Goal: Transaction & Acquisition: Book appointment/travel/reservation

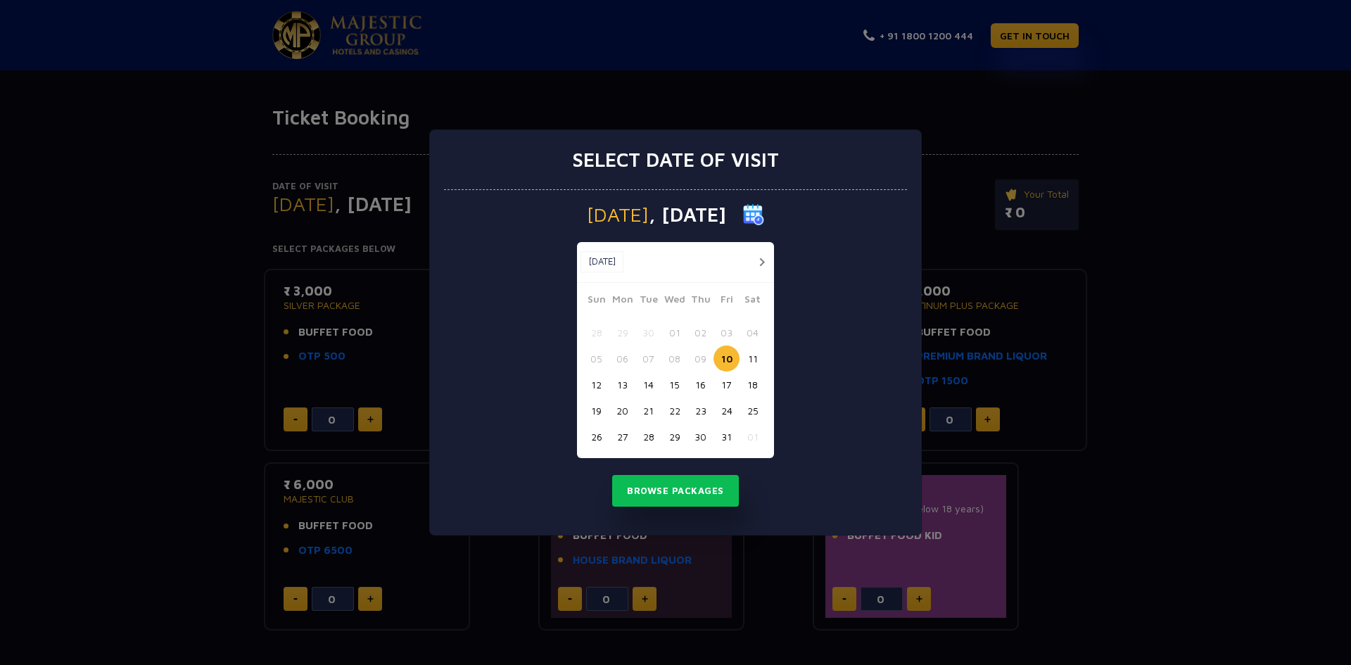
click at [727, 411] on button "24" at bounding box center [726, 411] width 26 height 26
click at [684, 494] on button "Browse Packages" at bounding box center [675, 491] width 127 height 32
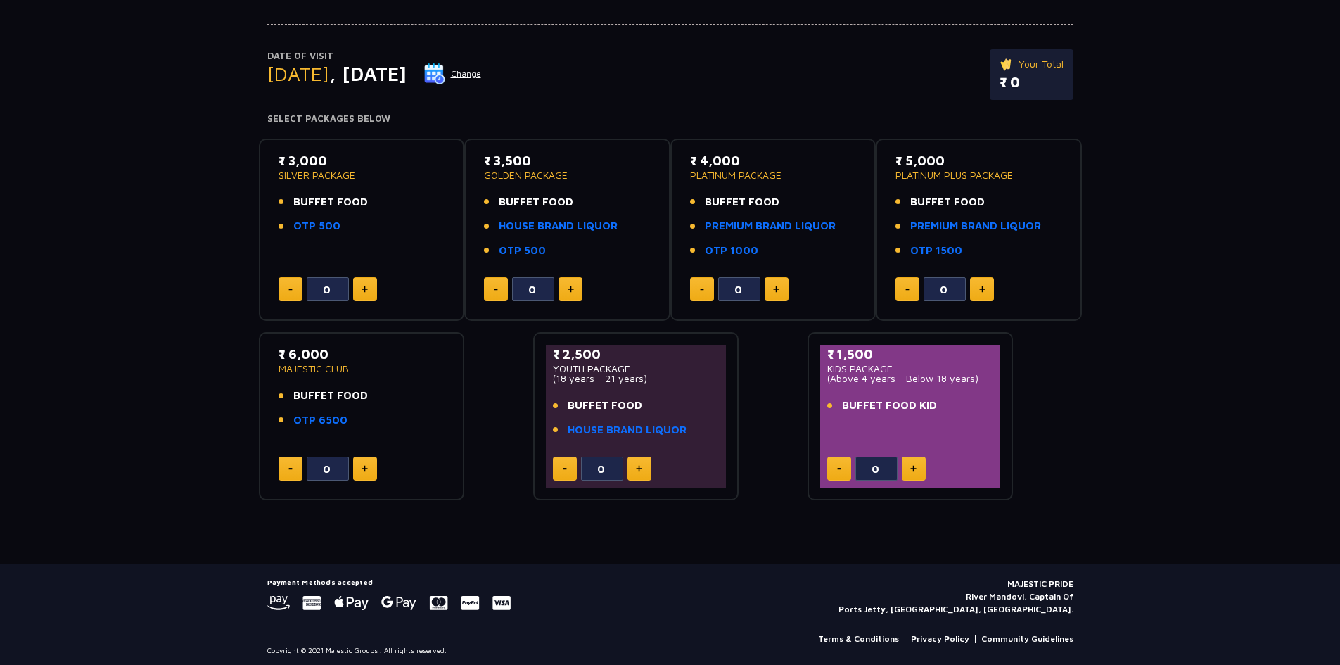
scroll to position [135, 0]
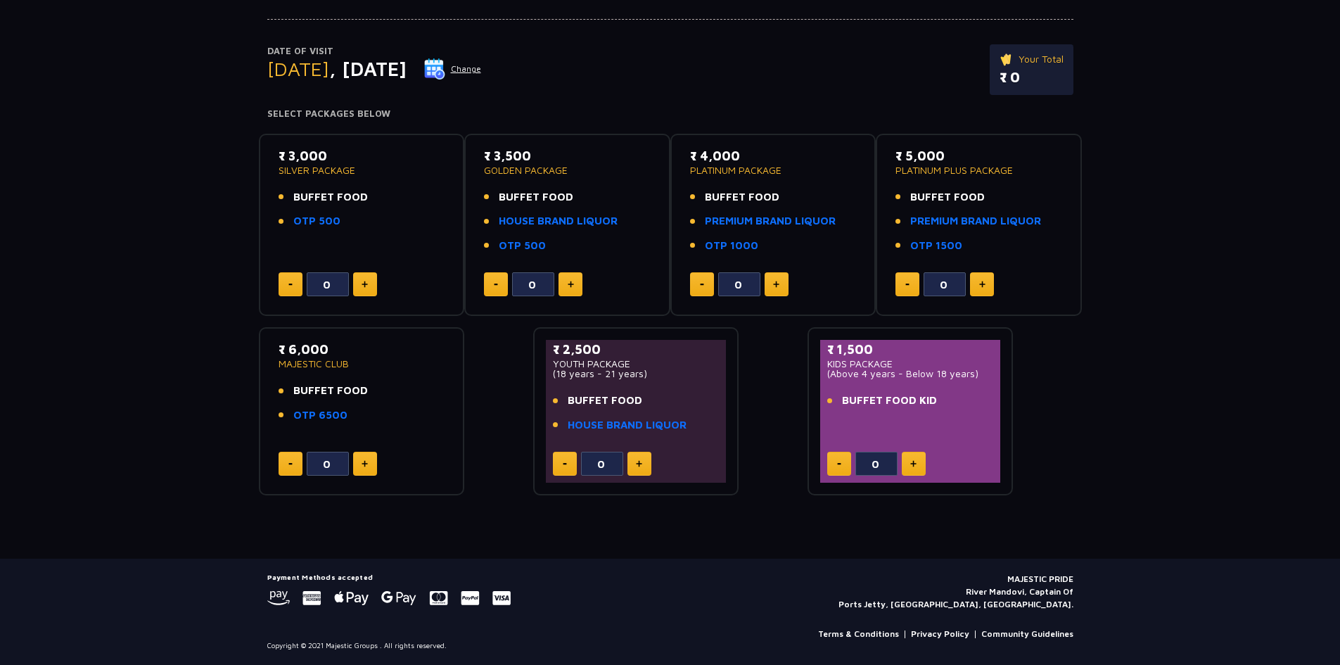
click at [915, 463] on img at bounding box center [913, 463] width 6 height 7
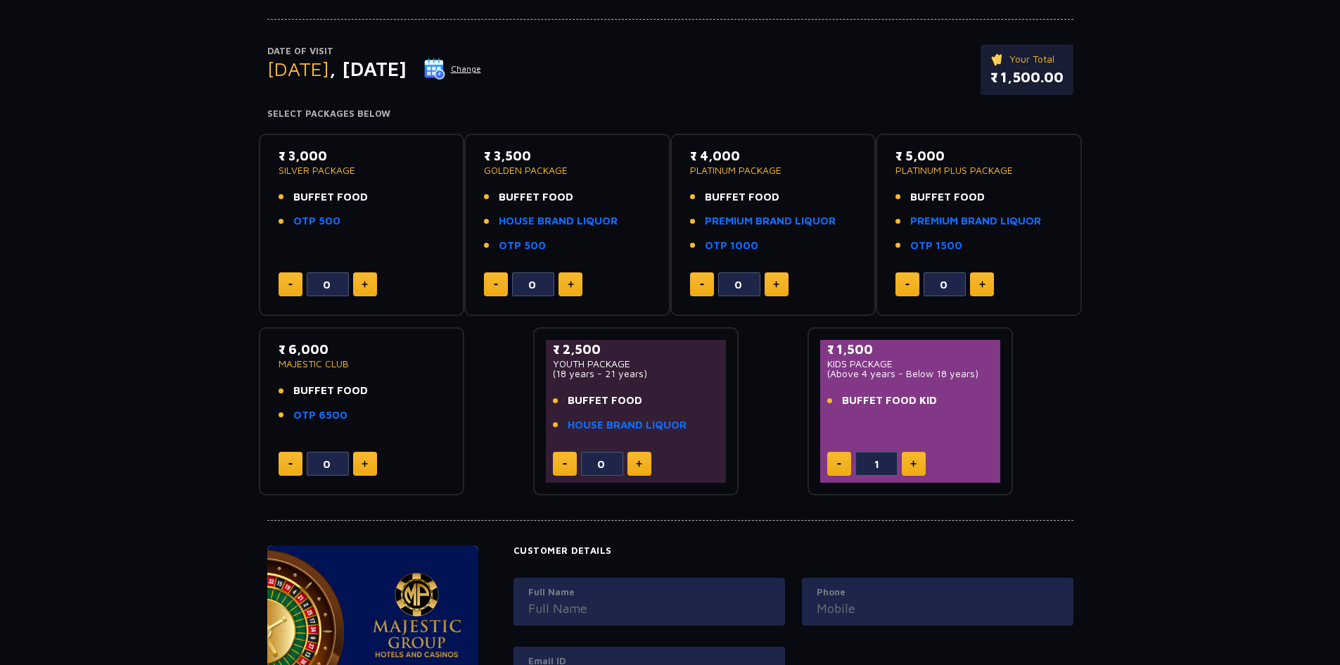
click at [915, 463] on img at bounding box center [913, 463] width 6 height 7
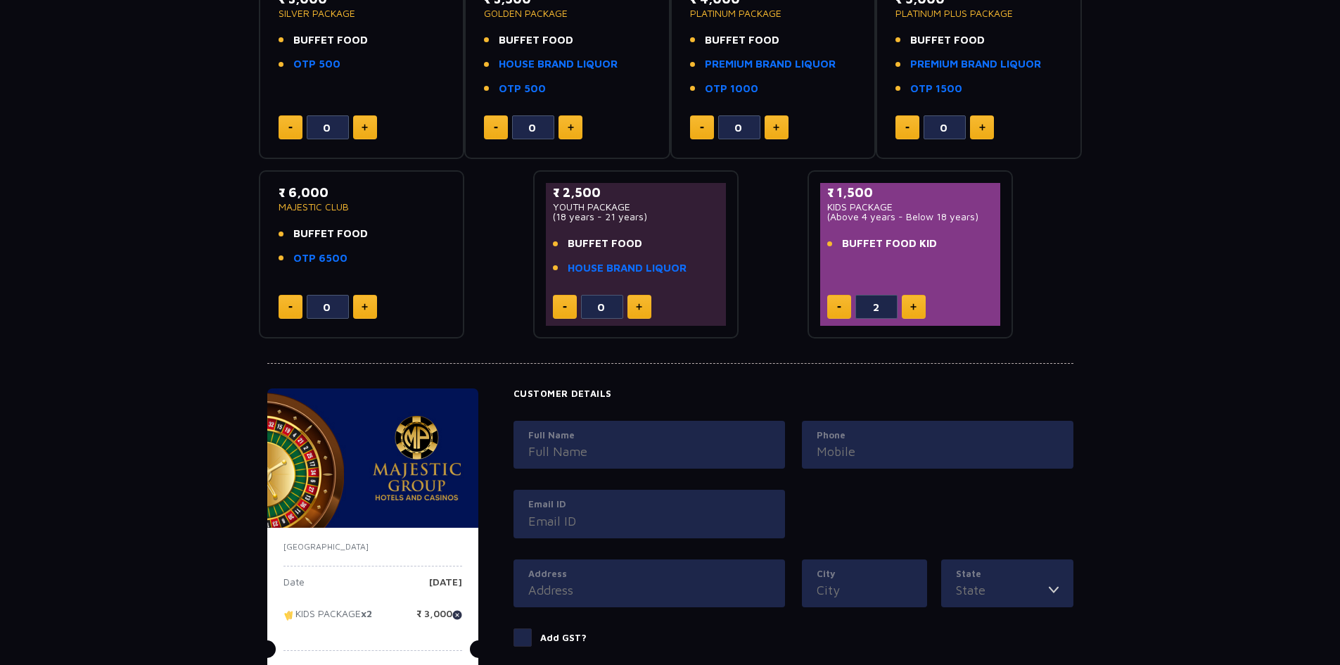
scroll to position [276, 0]
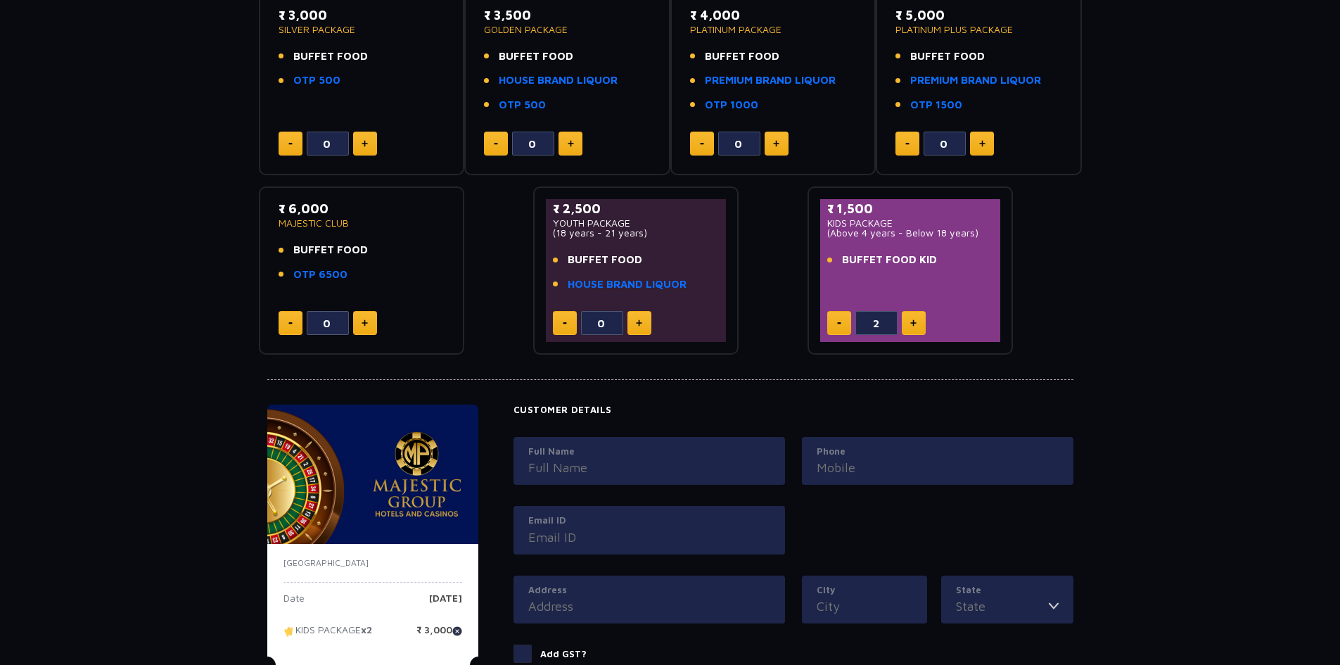
click at [839, 322] on img at bounding box center [839, 323] width 4 height 2
type input "0"
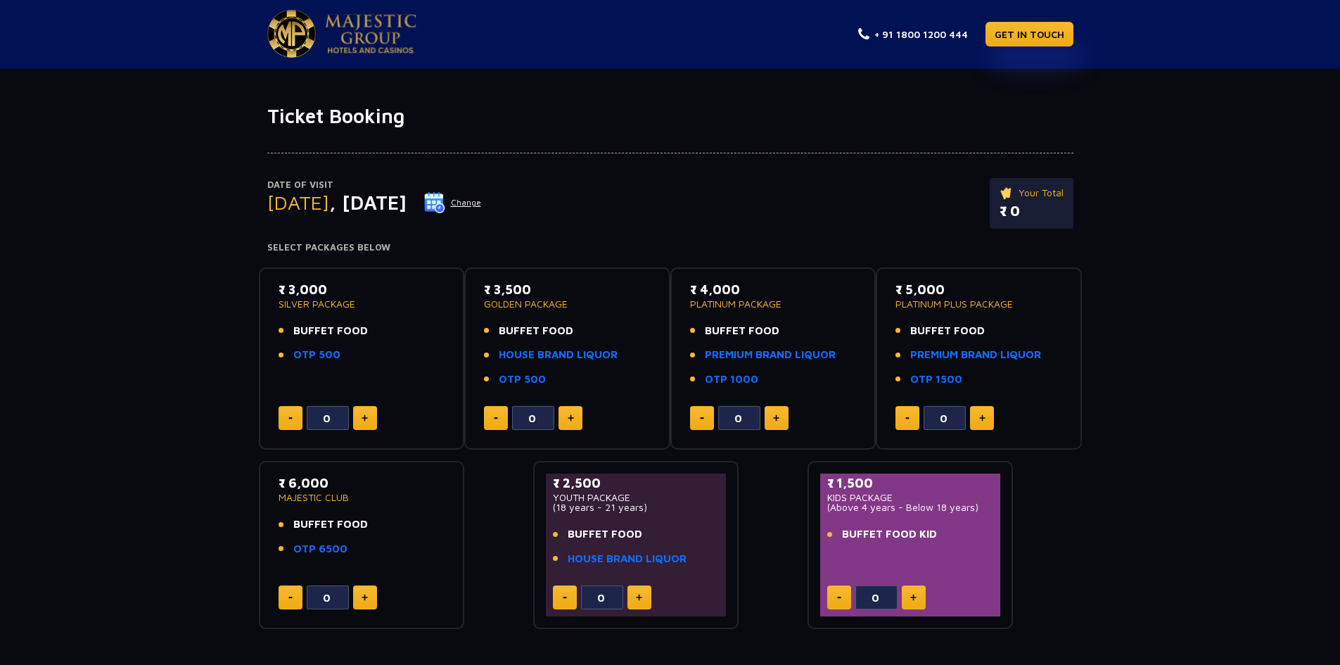
scroll to position [0, 0]
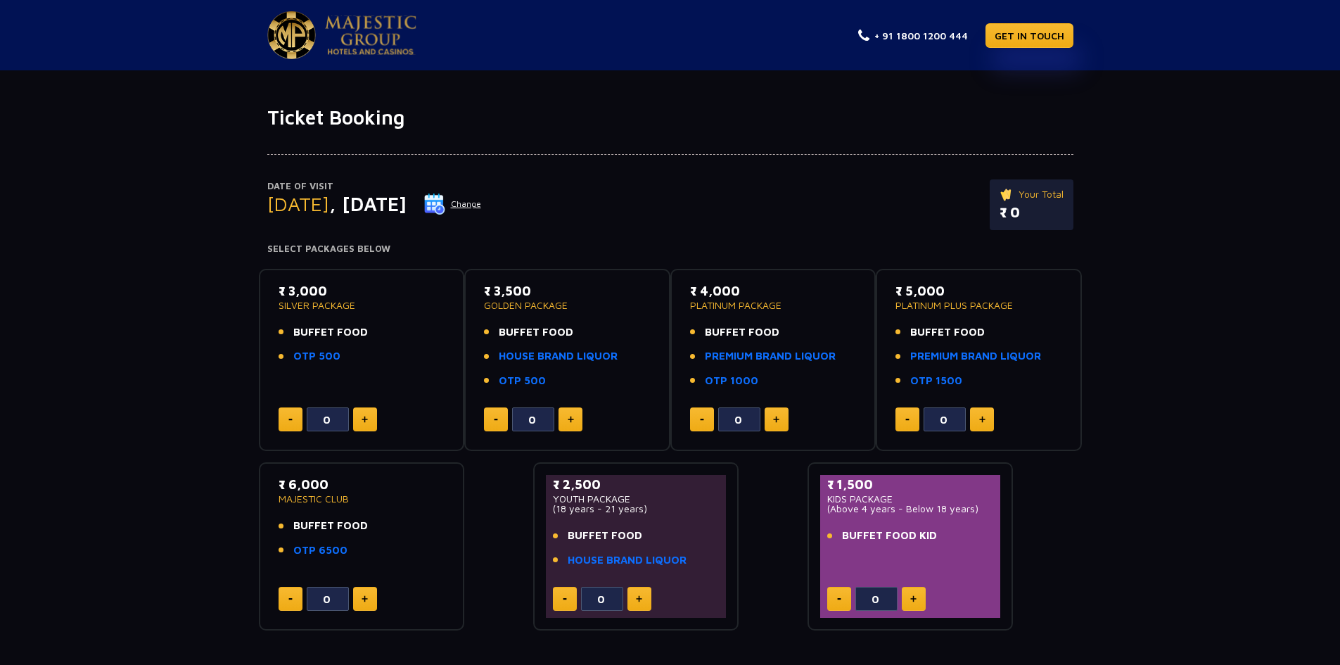
click at [445, 205] on img at bounding box center [434, 203] width 21 height 21
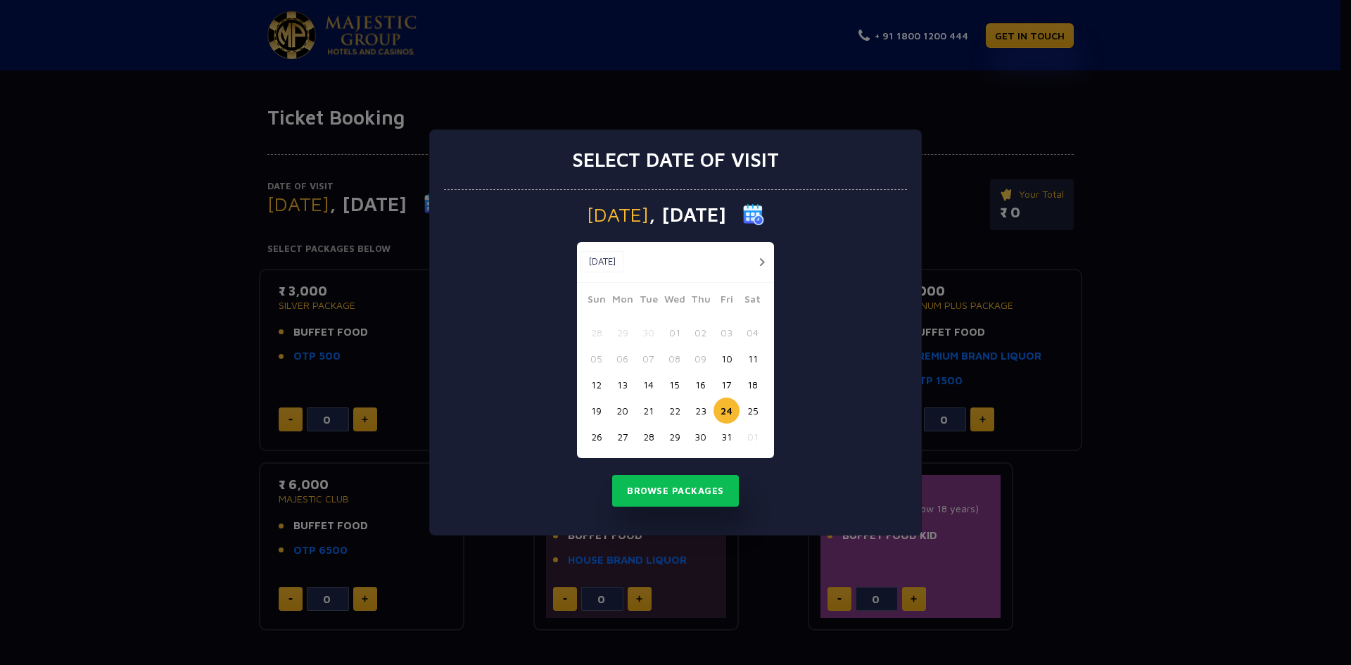
click at [701, 410] on button "23" at bounding box center [700, 411] width 26 height 26
click at [692, 490] on button "Browse Packages" at bounding box center [675, 491] width 127 height 32
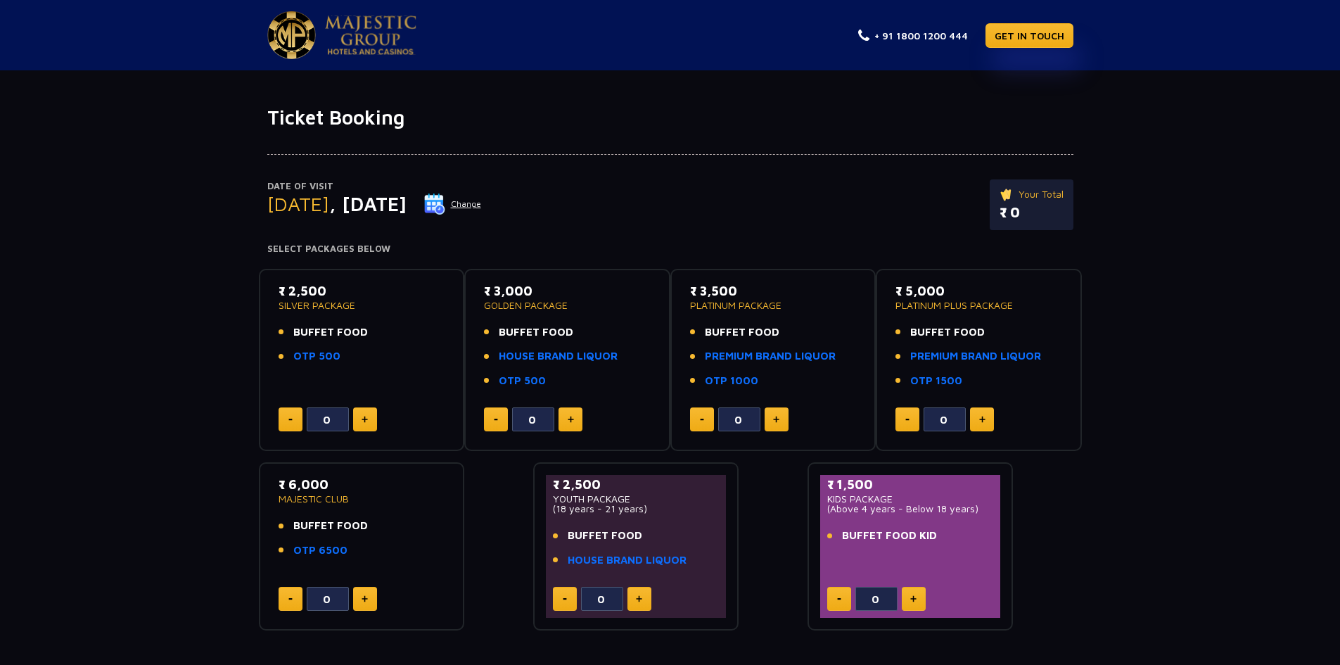
click at [482, 203] on button "Change" at bounding box center [453, 204] width 58 height 23
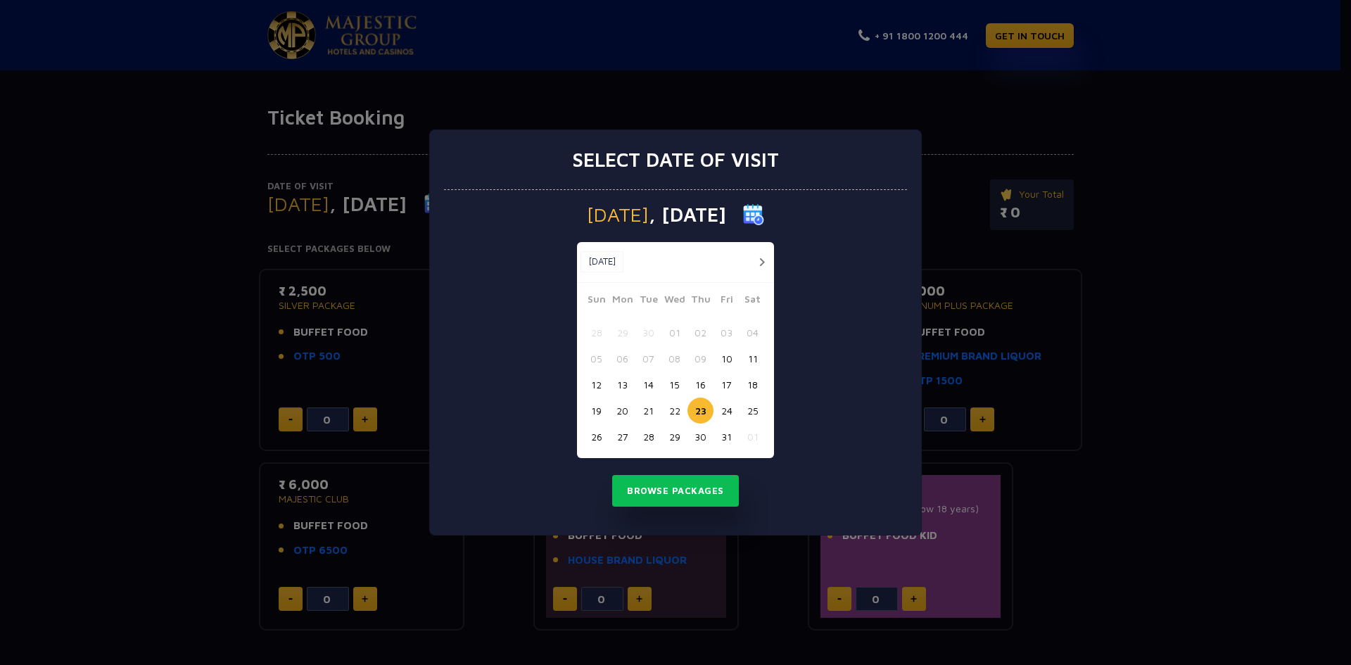
click at [624, 409] on button "20" at bounding box center [622, 411] width 26 height 26
click at [677, 490] on button "Browse Packages" at bounding box center [675, 491] width 127 height 32
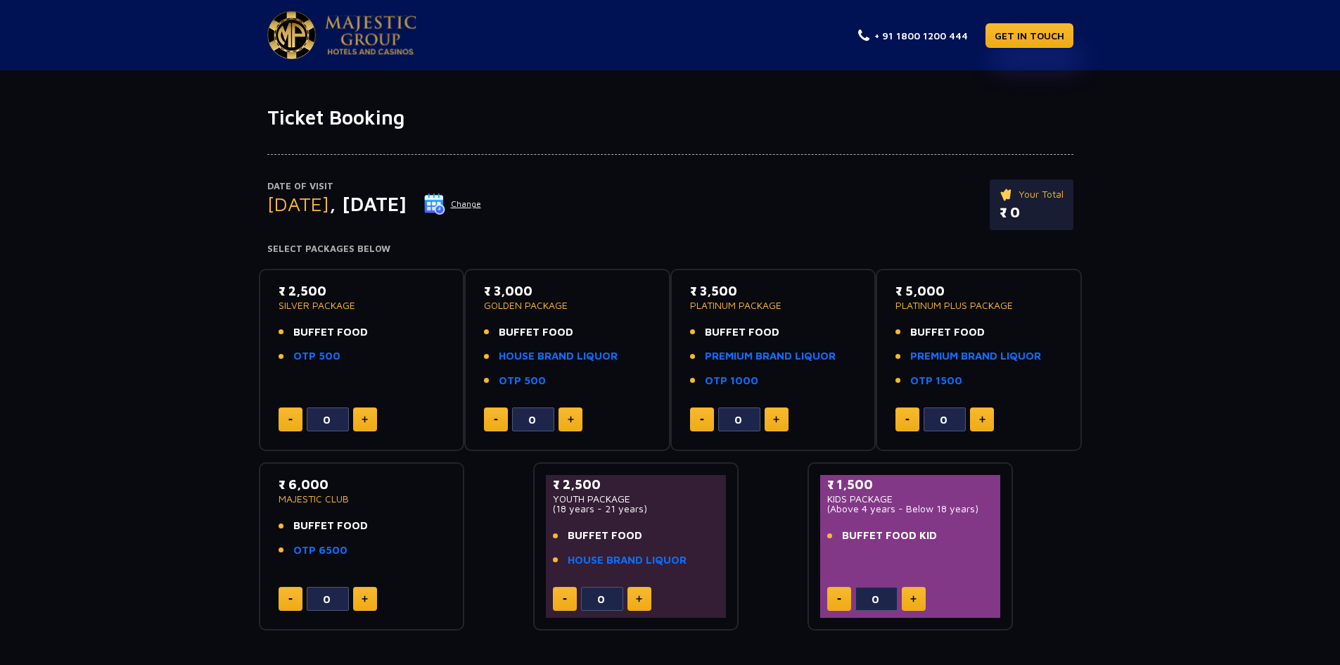
click at [482, 203] on button "Change" at bounding box center [453, 204] width 58 height 23
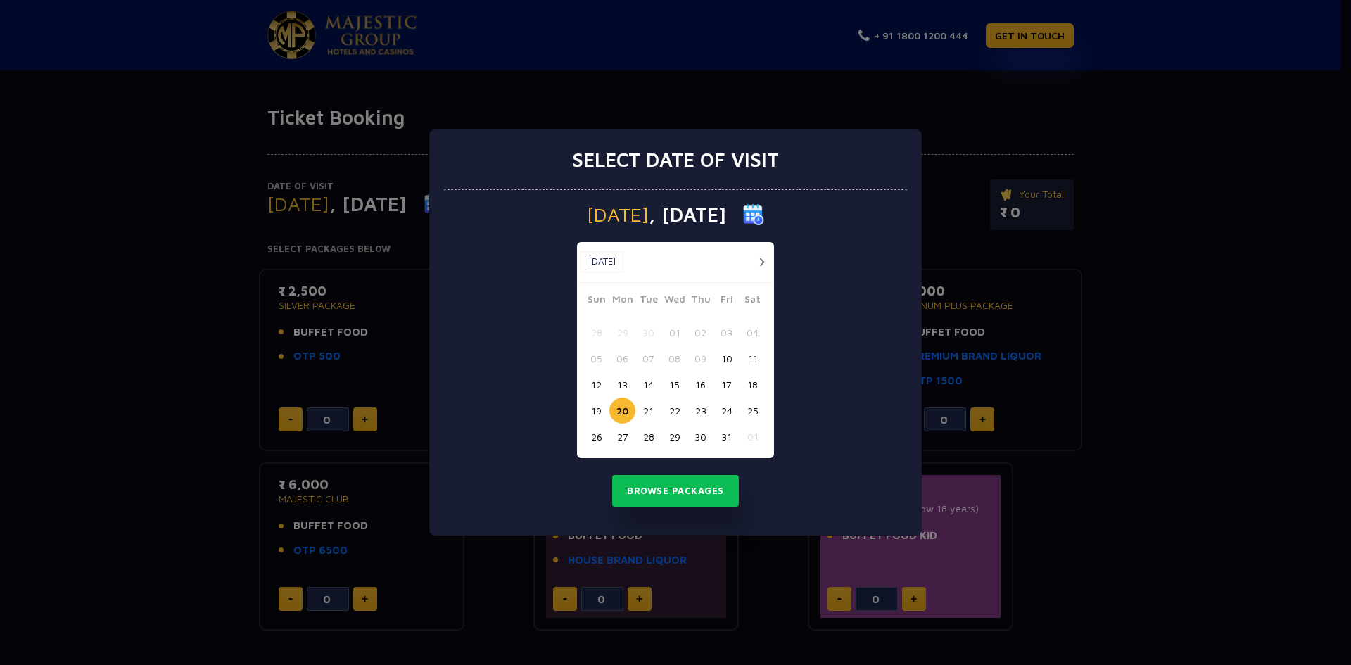
click at [701, 412] on button "23" at bounding box center [700, 411] width 26 height 26
click at [696, 485] on button "Browse Packages" at bounding box center [675, 491] width 127 height 32
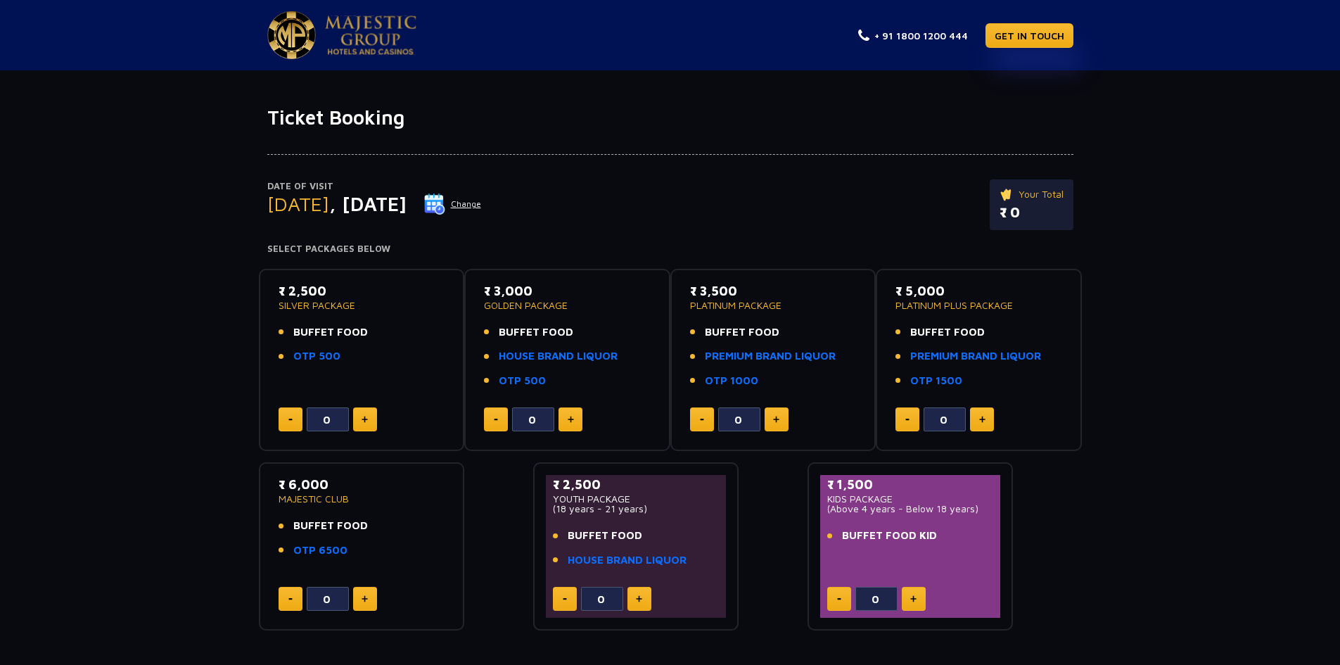
click at [445, 205] on img at bounding box center [434, 203] width 21 height 21
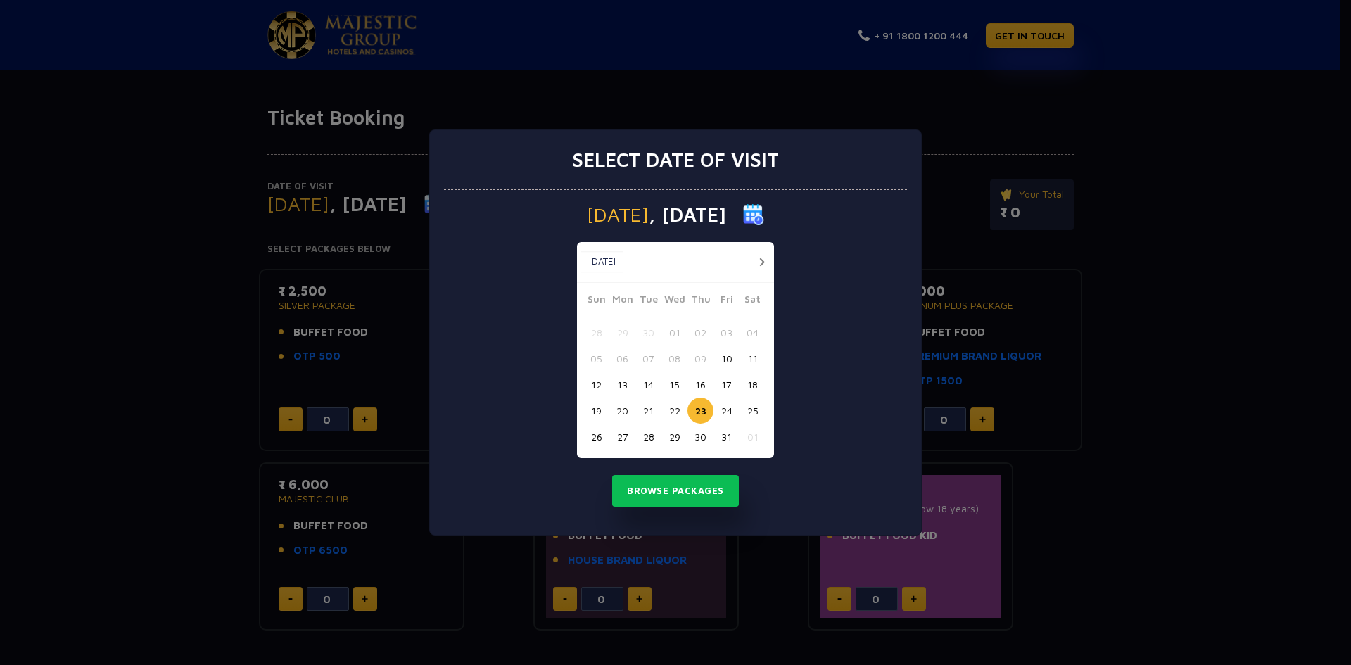
click at [725, 410] on button "24" at bounding box center [726, 411] width 26 height 26
click at [693, 495] on button "Browse Packages" at bounding box center [675, 491] width 127 height 32
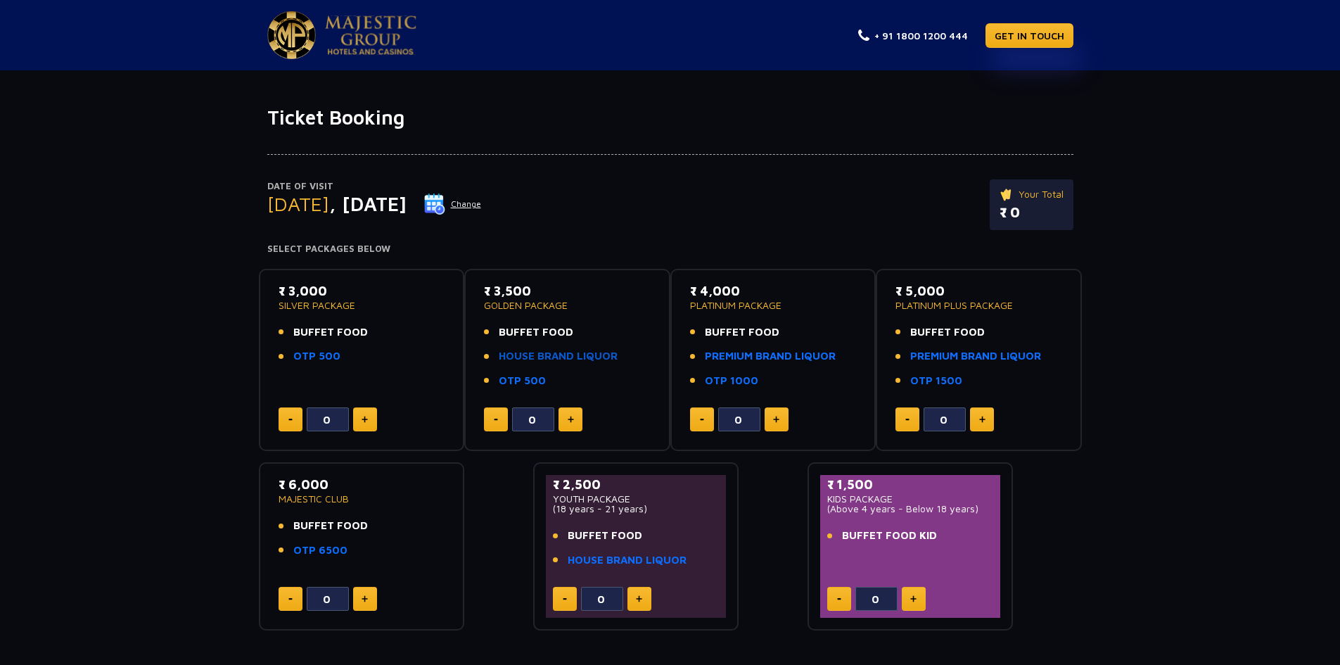
click at [569, 357] on link "HOUSE BRAND LIQUOR" at bounding box center [558, 356] width 119 height 16
click at [525, 382] on link "OTP 500" at bounding box center [522, 381] width 47 height 16
